Goal: Transaction & Acquisition: Book appointment/travel/reservation

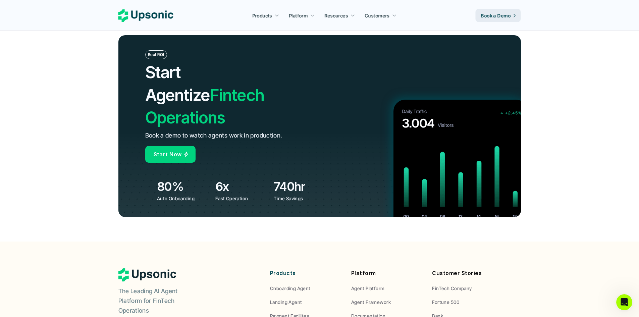
scroll to position [2485, 0]
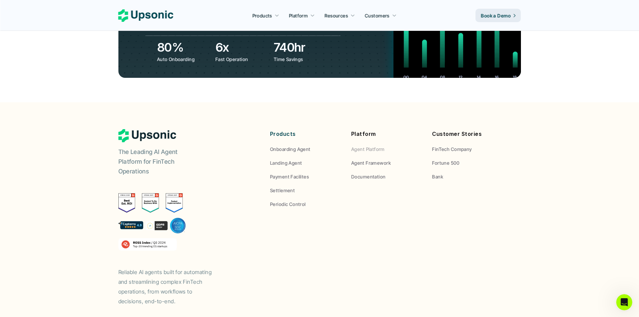
click at [365, 146] on p "Agent Platform" at bounding box center [368, 149] width 34 height 7
click at [368, 159] on p "Agent Framework" at bounding box center [371, 162] width 40 height 7
click at [370, 159] on p "Agent Framework" at bounding box center [371, 162] width 40 height 7
click at [370, 173] on p "Documentation" at bounding box center [368, 176] width 34 height 7
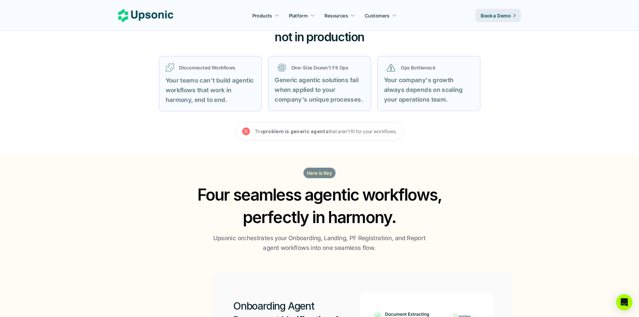
scroll to position [276, 0]
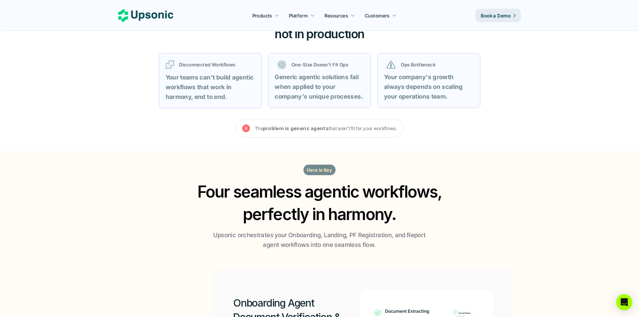
click at [273, 125] on strong "problem is generic agents" at bounding box center [296, 128] width 66 height 6
click at [339, 140] on div "Your agents work in demos, not in production Disconnected Workflows Your teams …" at bounding box center [319, 72] width 402 height 155
click at [324, 171] on p "Here is Key" at bounding box center [319, 169] width 25 height 7
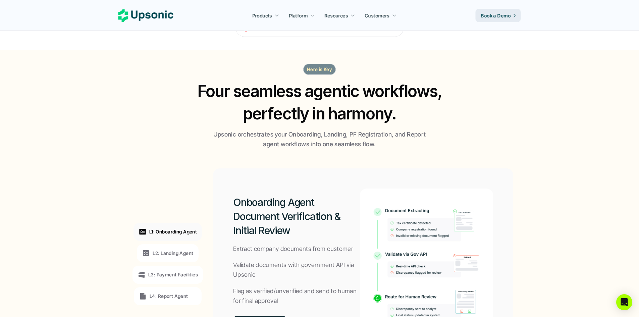
scroll to position [477, 0]
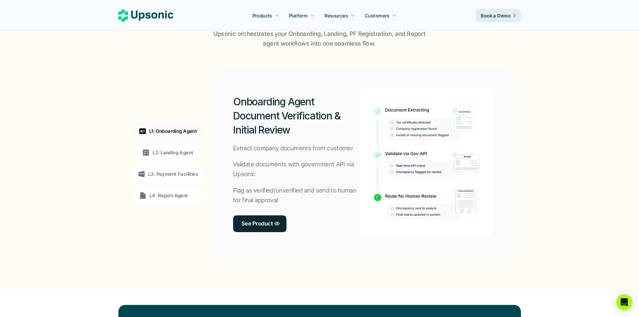
click at [455, 126] on img at bounding box center [426, 163] width 114 height 112
drag, startPoint x: 290, startPoint y: 111, endPoint x: 305, endPoint y: 120, distance: 18.2
click at [305, 120] on h2 "Onboarding Agent Document Verification & Initial Review" at bounding box center [296, 116] width 127 height 42
click at [295, 136] on h2 "Onboarding Agent Document Verification & Initial Review" at bounding box center [296, 116] width 127 height 42
click at [172, 145] on div "L2: Landing Agent" at bounding box center [167, 152] width 61 height 18
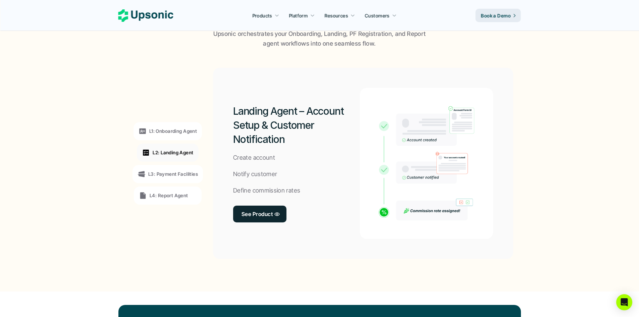
click at [177, 178] on div "L3: Payment Facilities" at bounding box center [167, 174] width 70 height 18
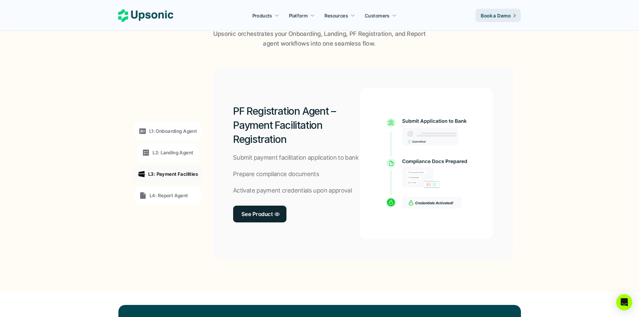
click at [177, 196] on p "L4: Report Agent" at bounding box center [169, 195] width 39 height 7
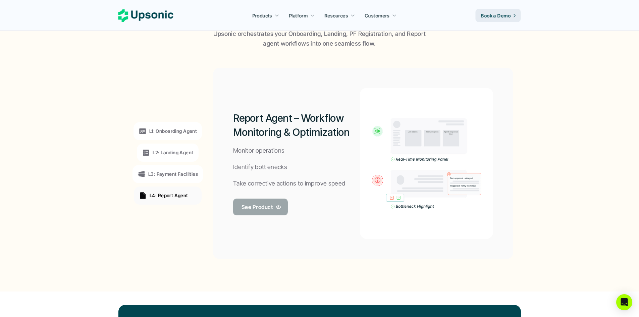
click at [280, 210] on link "See Product" at bounding box center [260, 206] width 55 height 17
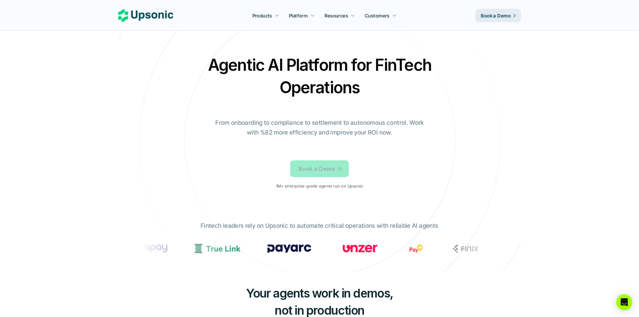
click at [331, 174] on link "Book a Demo" at bounding box center [319, 168] width 59 height 17
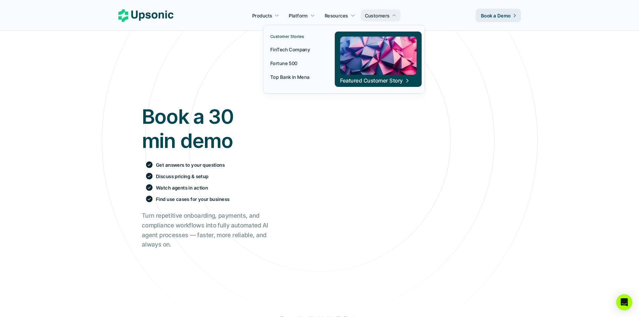
click at [290, 63] on p "Fortune 500" at bounding box center [283, 63] width 27 height 7
